Goal: Check status: Check status

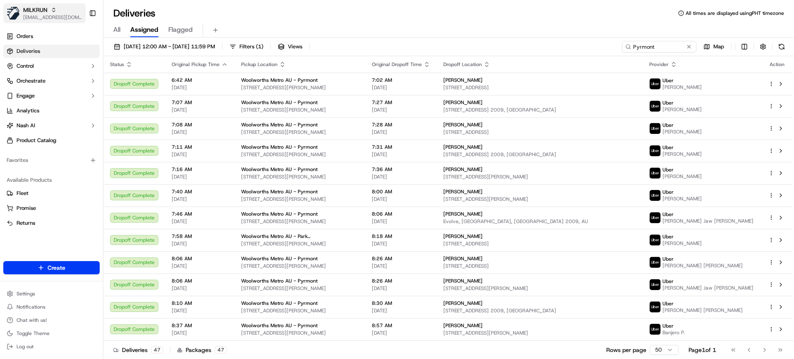
click at [52, 18] on span "[EMAIL_ADDRESS][DOMAIN_NAME]" at bounding box center [52, 17] width 59 height 7
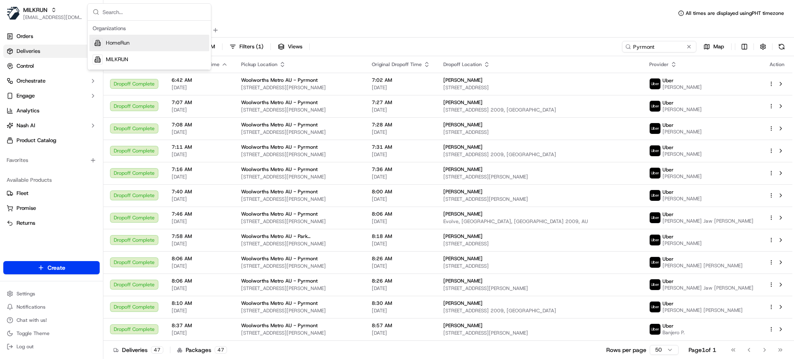
click at [115, 41] on span "HomeRun" at bounding box center [118, 42] width 24 height 7
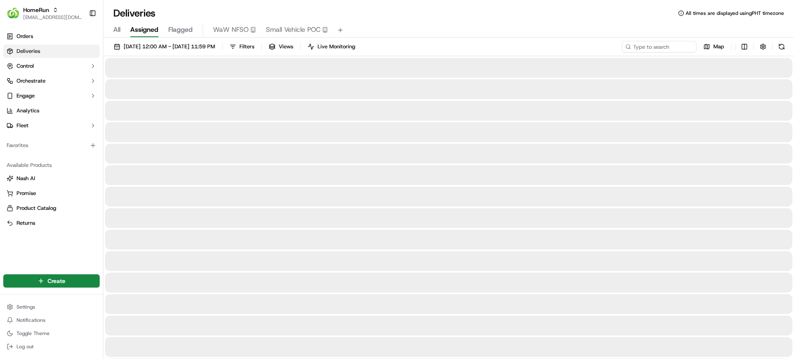
click at [119, 29] on span "All" at bounding box center [116, 30] width 7 height 10
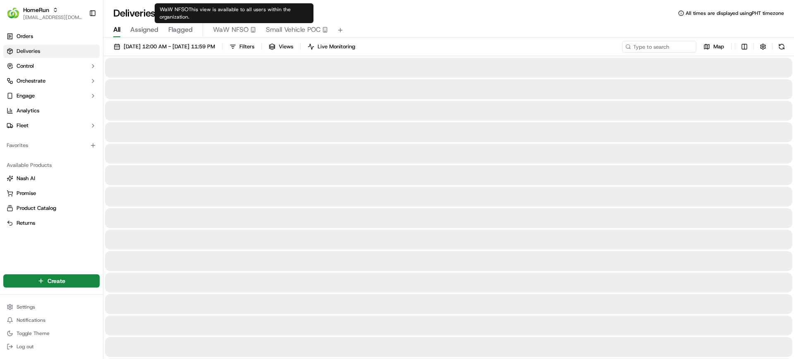
click at [274, 26] on span "Small Vehicle POC" at bounding box center [293, 30] width 55 height 10
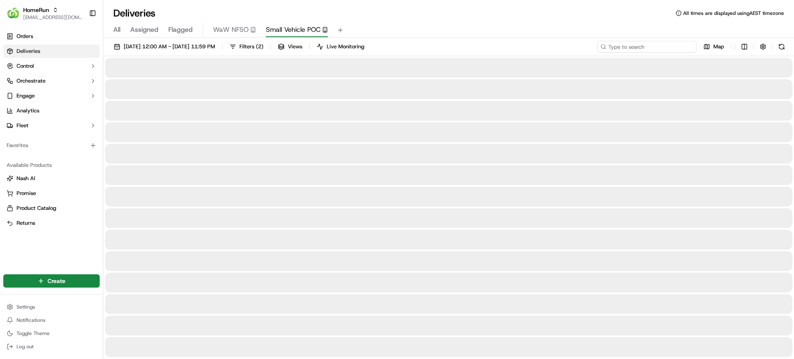
click at [651, 45] on input at bounding box center [646, 47] width 99 height 12
paste input "[GEOGRAPHIC_DATA]"
type input "[GEOGRAPHIC_DATA]"
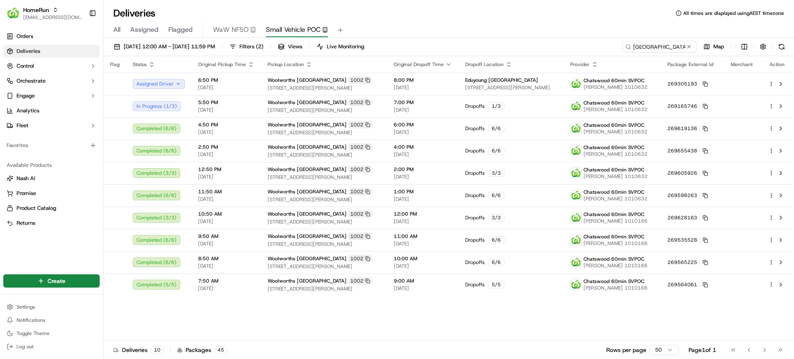
drag, startPoint x: 444, startPoint y: 26, endPoint x: 383, endPoint y: 9, distance: 64.0
click at [444, 26] on div "All Assigned Flagged WaW NFSO Small Vehicle POC" at bounding box center [448, 30] width 690 height 14
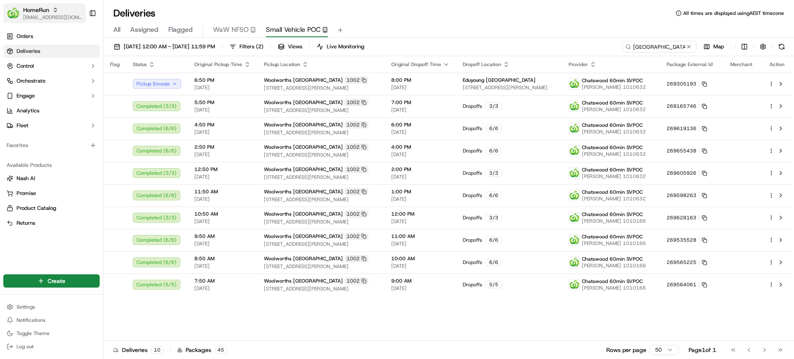
click at [43, 7] on span "HomeRun" at bounding box center [36, 10] width 26 height 8
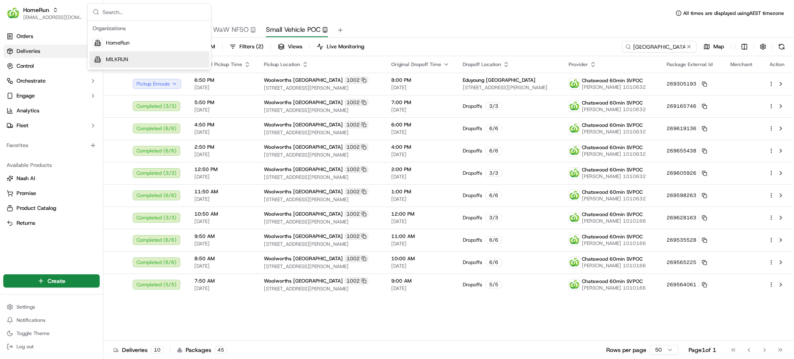
click at [124, 59] on span "MILKRUN" at bounding box center [117, 59] width 22 height 7
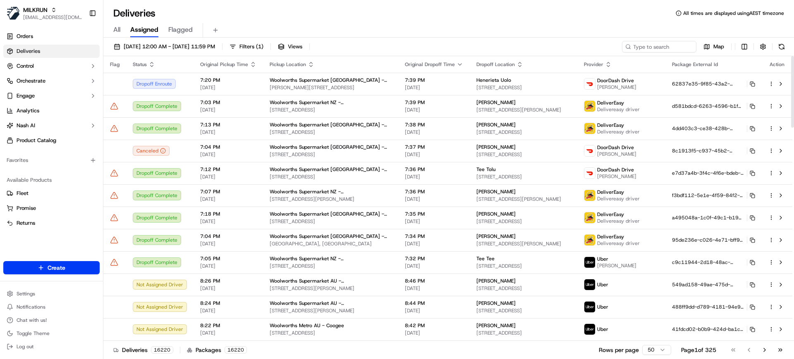
drag, startPoint x: 246, startPoint y: 15, endPoint x: 255, endPoint y: 25, distance: 12.6
click at [246, 15] on div "Deliveries All times are displayed using AEST timezone" at bounding box center [448, 13] width 690 height 13
click at [116, 31] on span "All" at bounding box center [116, 30] width 7 height 10
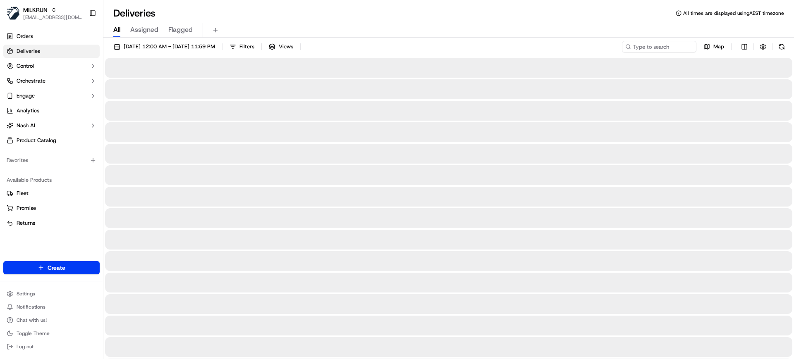
click at [661, 47] on input at bounding box center [646, 47] width 99 height 12
paste input "1261527e-c129-4a4f-8703-4e8c78d15b0b"
type input "1261527e-c129-4a4f-8703-4e8c78d15b0b"
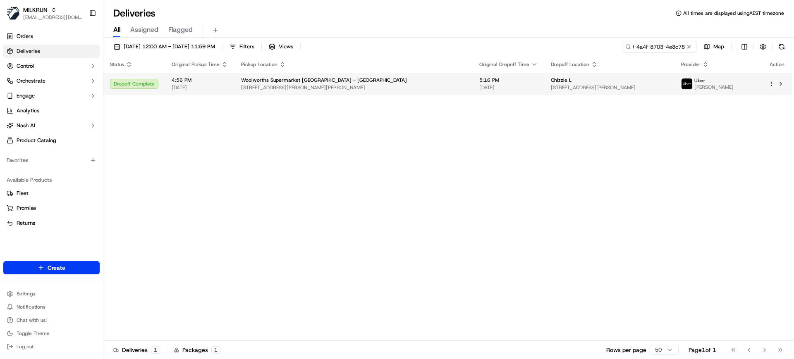
click at [380, 90] on span "[STREET_ADDRESS][PERSON_NAME][PERSON_NAME]" at bounding box center [353, 87] width 225 height 7
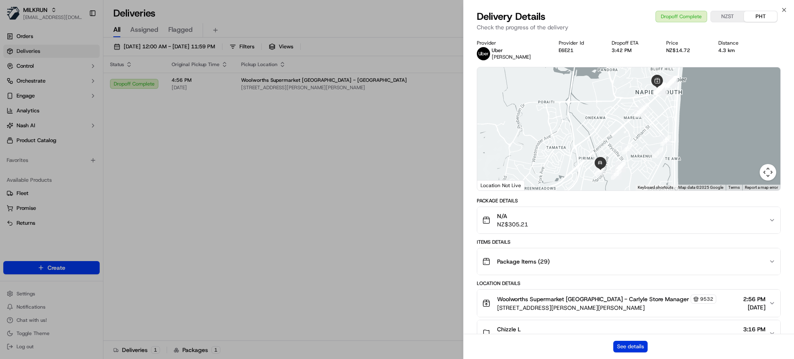
click at [635, 347] on button "See details" at bounding box center [630, 347] width 34 height 12
